Goal: Transaction & Acquisition: Obtain resource

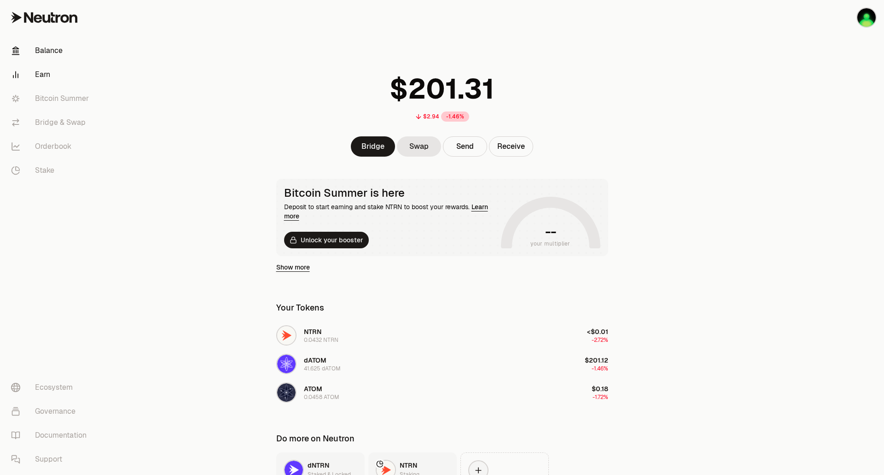
click at [48, 73] on link "Earn" at bounding box center [52, 75] width 96 height 24
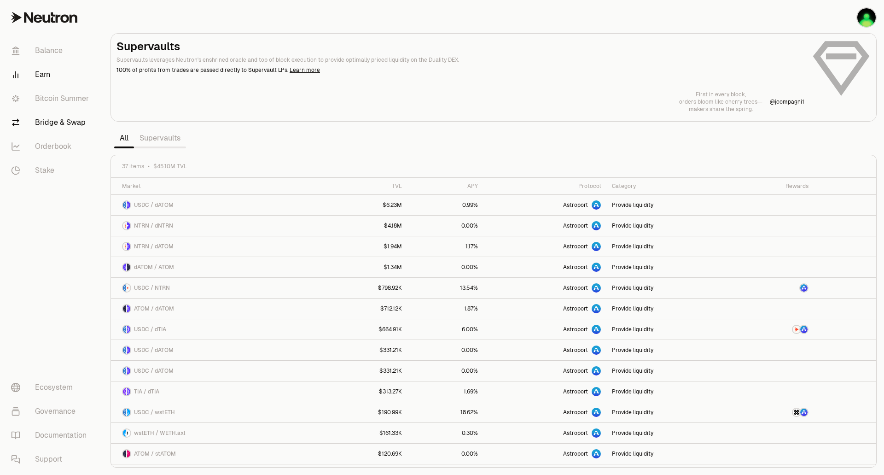
click at [71, 122] on link "Bridge & Swap" at bounding box center [52, 122] width 96 height 24
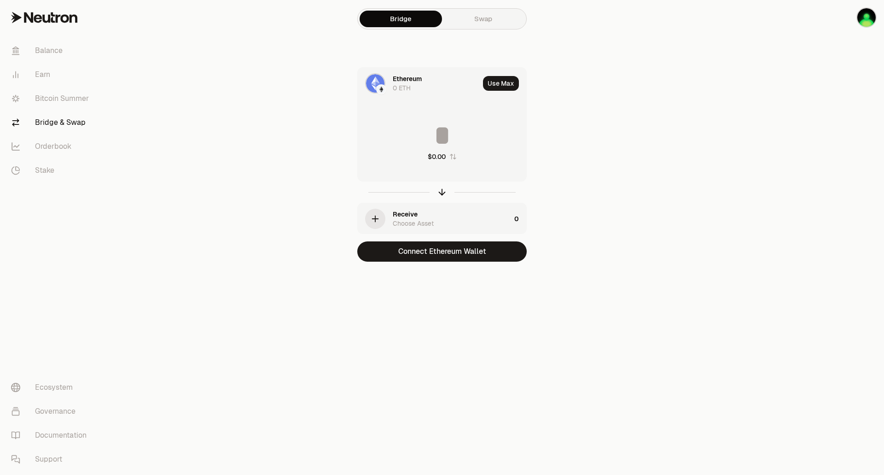
click at [412, 81] on div "Ethereum" at bounding box center [407, 78] width 29 height 9
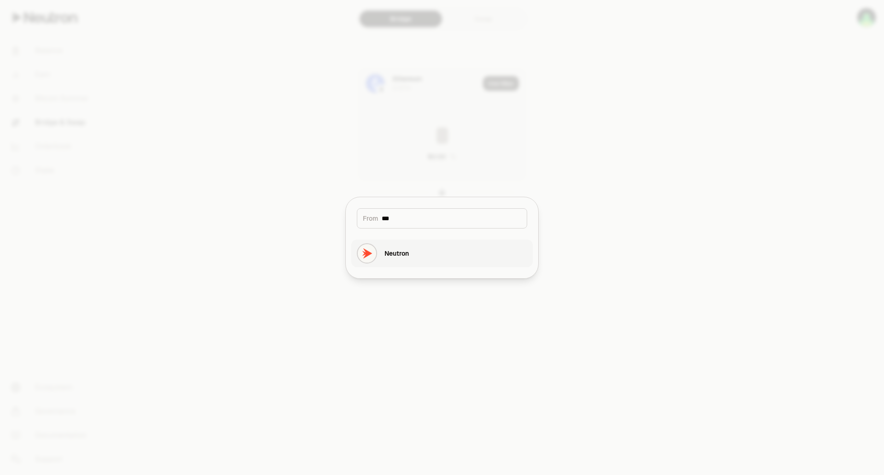
type input "***"
click at [398, 251] on div "Neutron" at bounding box center [396, 253] width 24 height 9
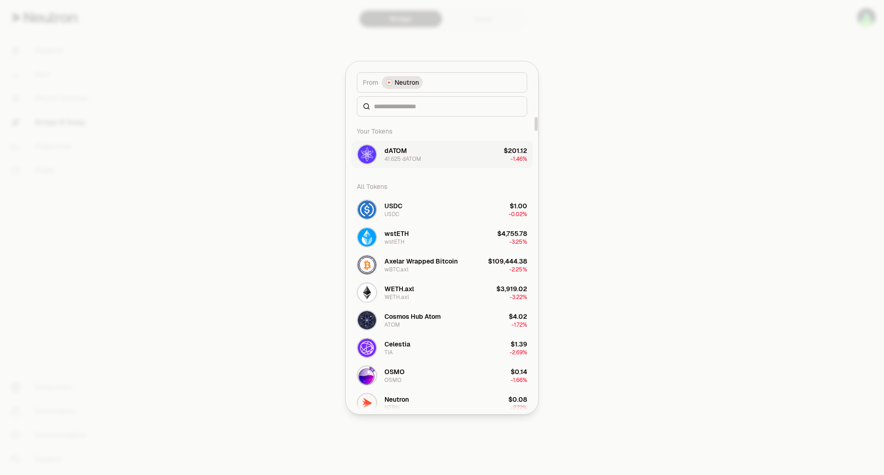
click at [413, 162] on div "41.625 dATOM" at bounding box center [402, 158] width 37 height 7
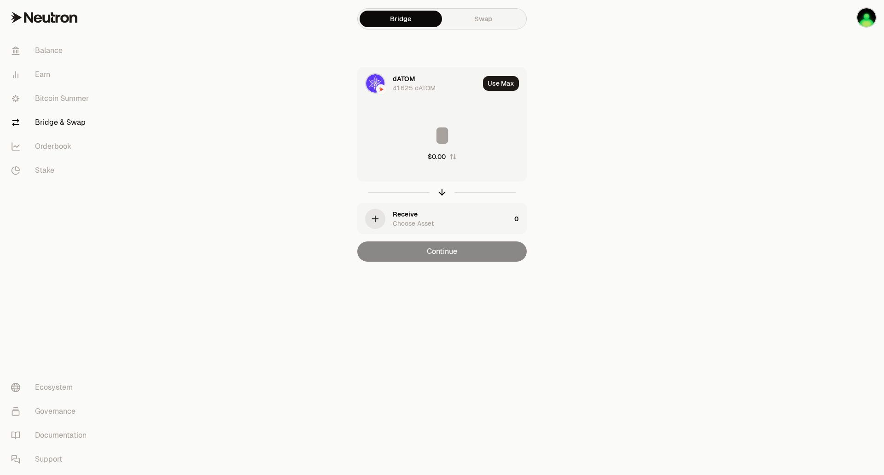
click at [379, 215] on icon "button" at bounding box center [375, 219] width 10 height 10
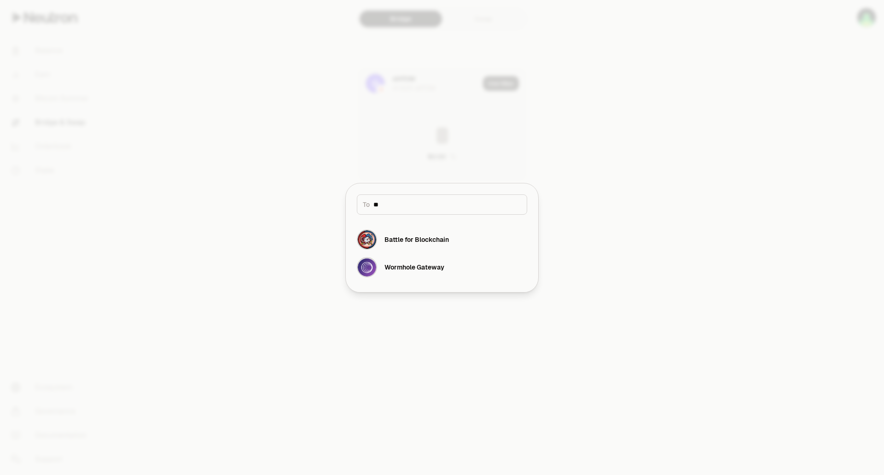
type input "*"
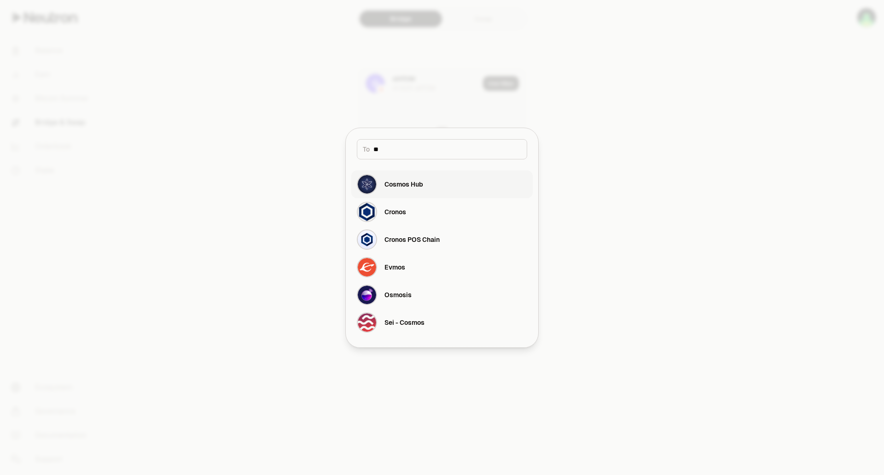
type input "**"
click at [420, 185] on div "Cosmos Hub" at bounding box center [403, 183] width 39 height 9
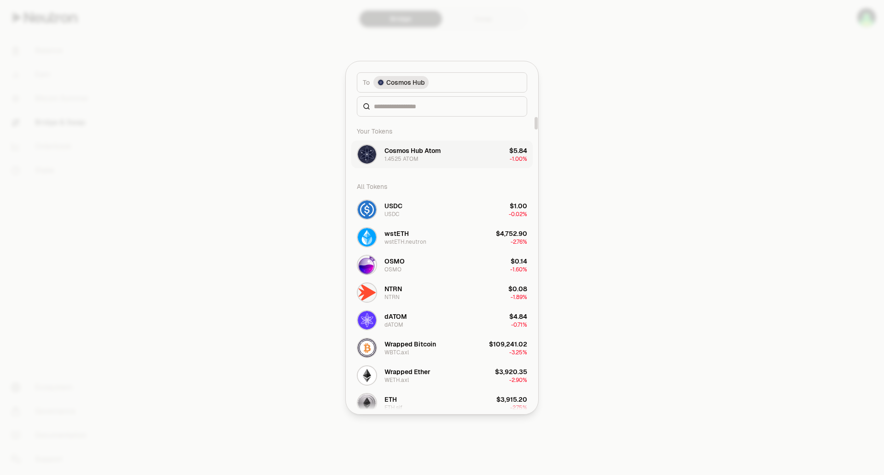
click at [428, 156] on div "Cosmos Hub Atom 1.4525 ATOM" at bounding box center [412, 154] width 56 height 17
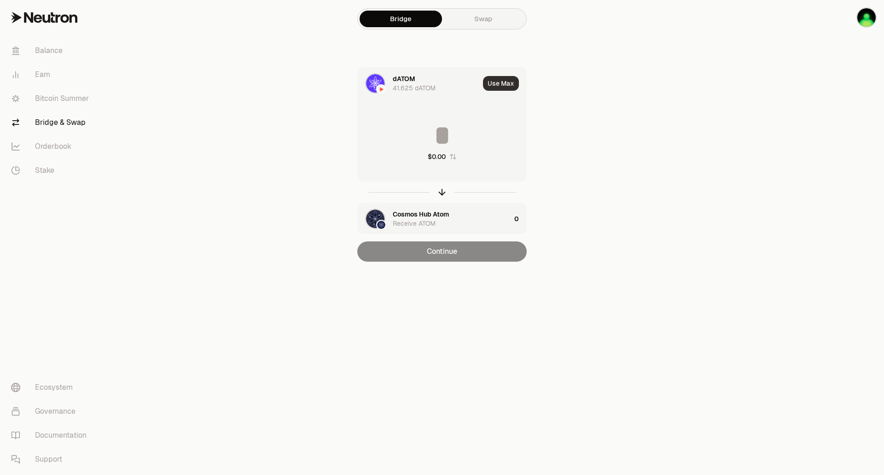
click at [507, 84] on button "Use Max" at bounding box center [501, 83] width 36 height 15
type input "********"
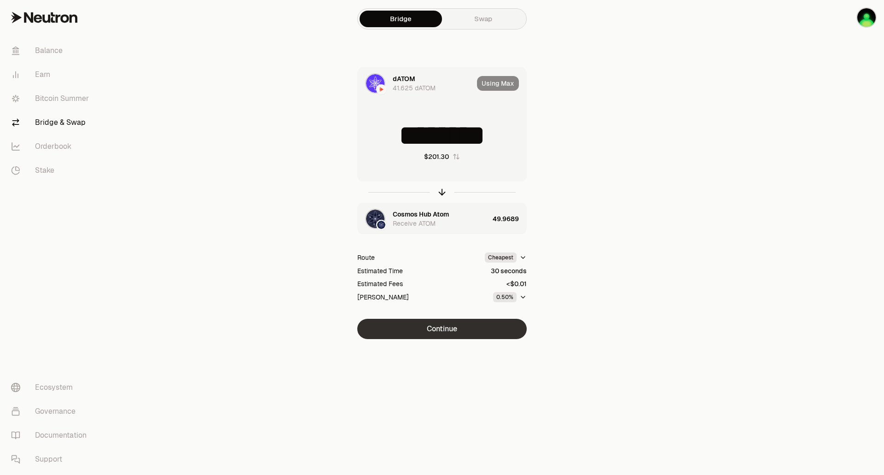
click at [454, 321] on button "Continue" at bounding box center [441, 328] width 169 height 20
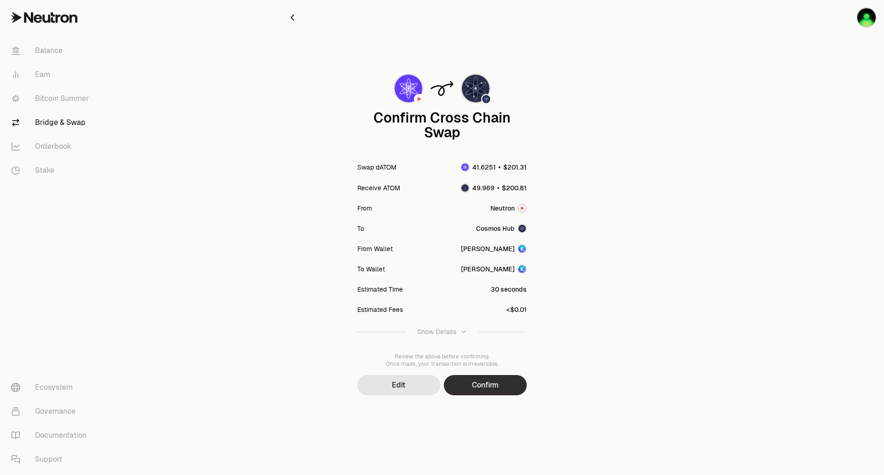
click at [492, 387] on button "Confirm" at bounding box center [485, 385] width 83 height 20
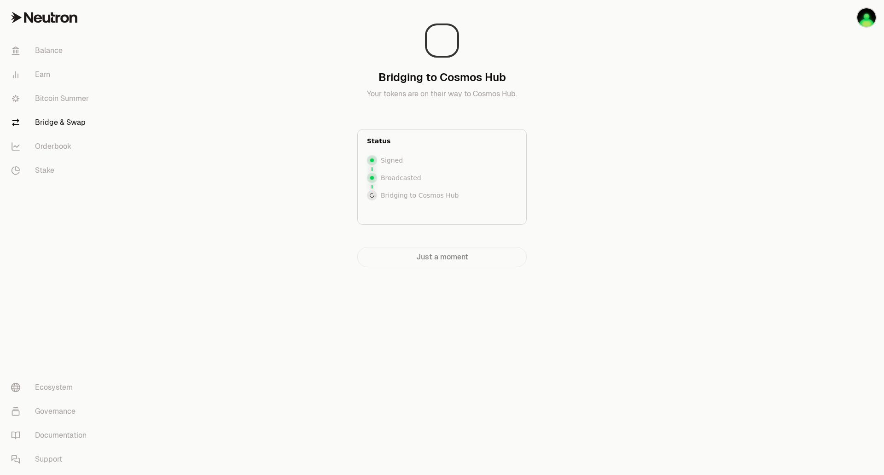
click at [593, 150] on div "Bridging to Cosmos Hub Your tokens are on their way to Cosmos Hub. Status Signe…" at bounding box center [441, 137] width 309 height 260
click at [42, 167] on link "Stake" at bounding box center [52, 170] width 96 height 24
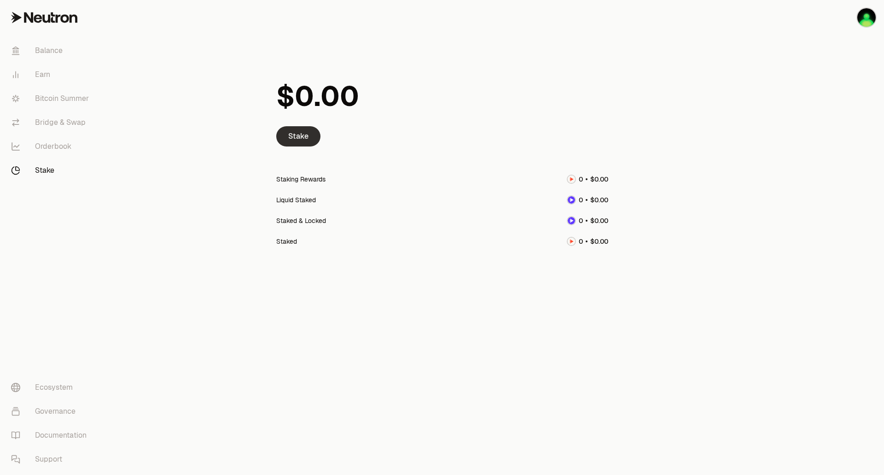
click at [290, 133] on link "Stake" at bounding box center [298, 136] width 44 height 20
